Goal: Task Accomplishment & Management: Manage account settings

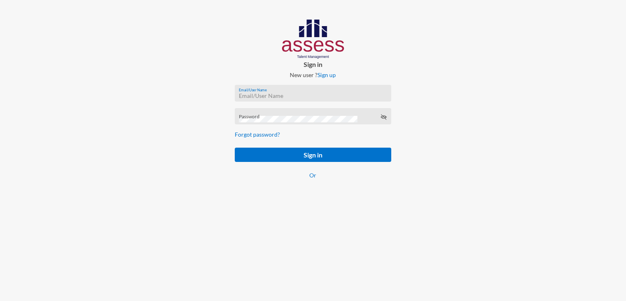
click at [272, 94] on input "Email/User Name" at bounding box center [313, 95] width 148 height 7
paste input "SPLSS1097519217"
type input "SPLSS1097519217"
click at [271, 114] on div "Password" at bounding box center [313, 118] width 148 height 12
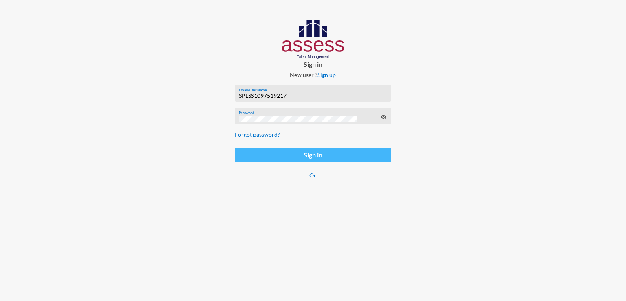
click at [257, 156] on button "Sign in" at bounding box center [313, 154] width 156 height 14
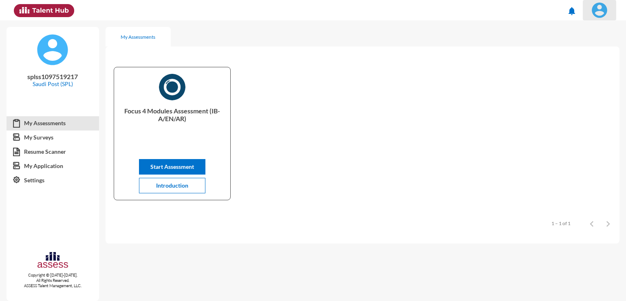
click at [603, 13] on img at bounding box center [599, 10] width 16 height 16
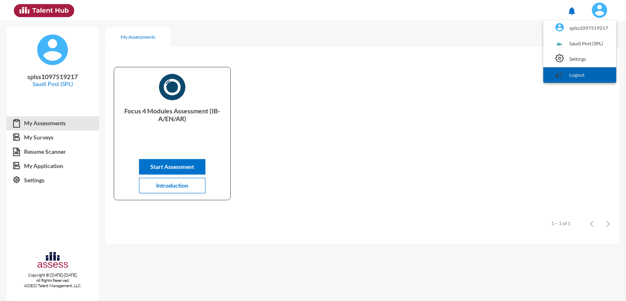
click at [588, 75] on link "Logout" at bounding box center [579, 74] width 65 height 15
